Goal: Task Accomplishment & Management: Use online tool/utility

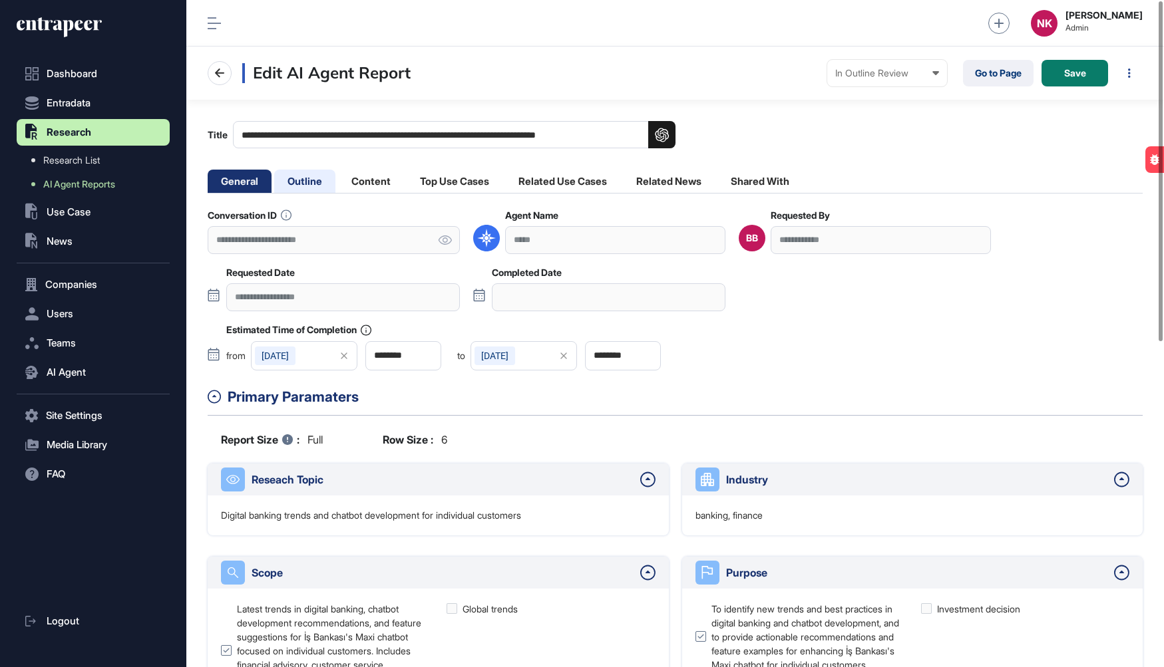
click at [338, 180] on li "Outline" at bounding box center [371, 181] width 66 height 23
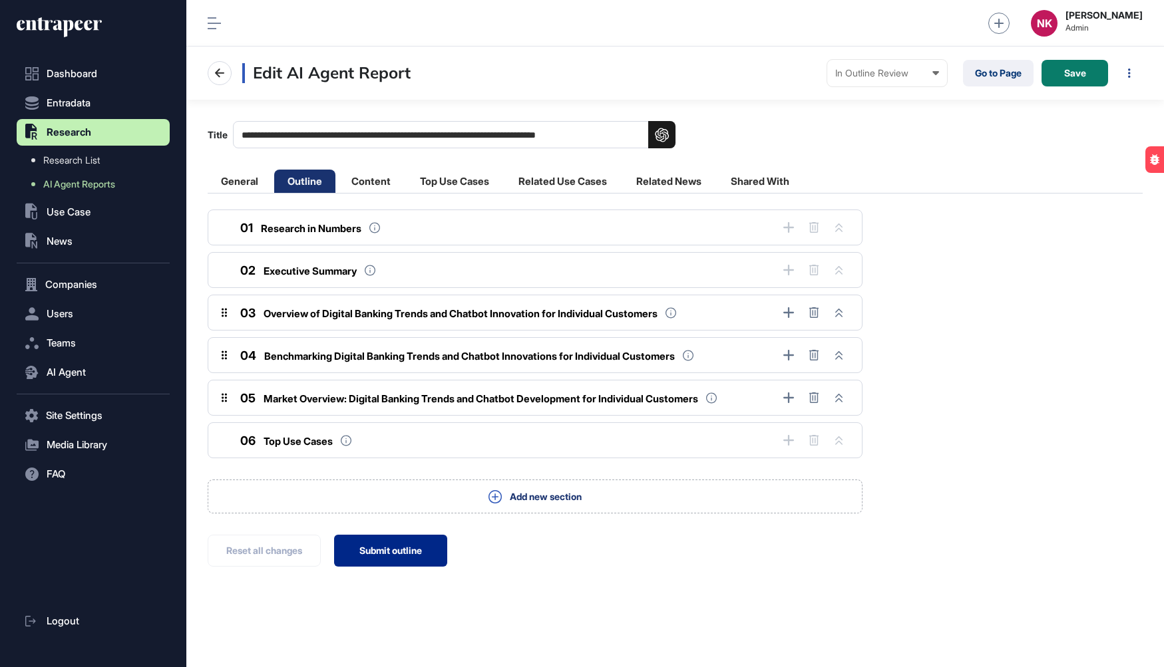
click at [393, 553] on button "Submit outline" at bounding box center [390, 551] width 113 height 32
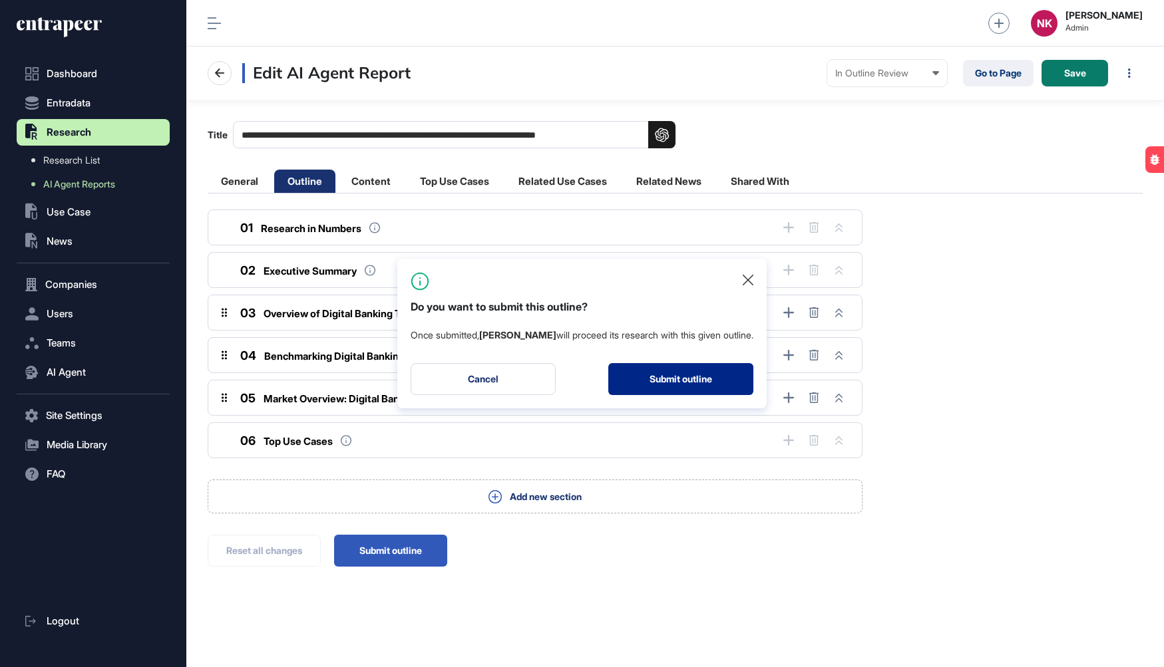
click at [647, 379] on button "Submit outline" at bounding box center [680, 379] width 145 height 32
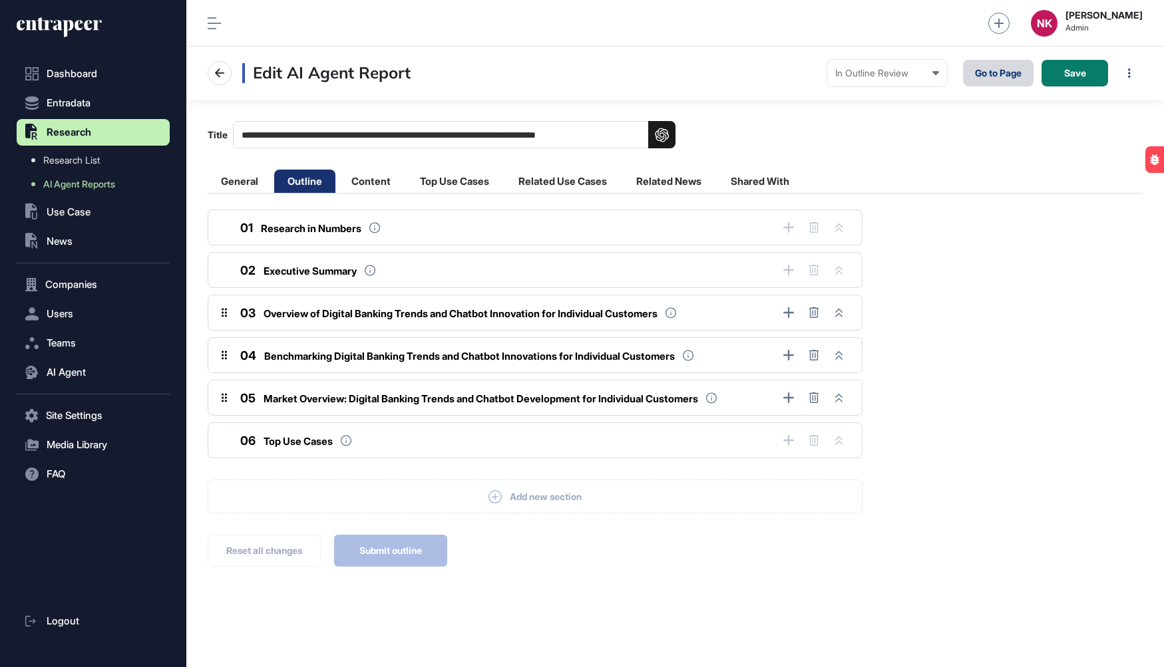
click at [986, 75] on link "Go to Page" at bounding box center [998, 73] width 71 height 27
